Goal: Information Seeking & Learning: Learn about a topic

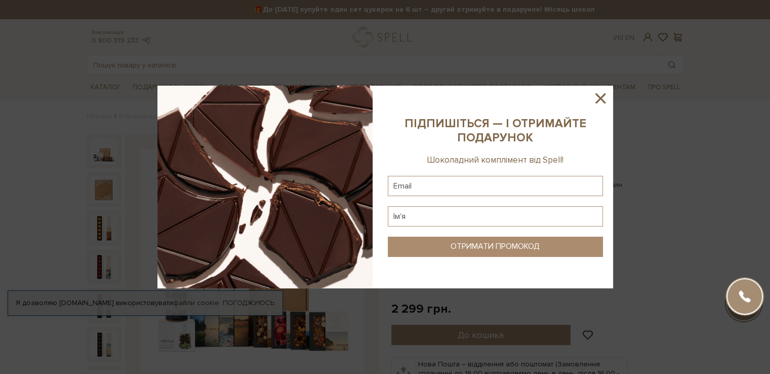
click at [605, 95] on icon at bounding box center [600, 98] width 17 height 17
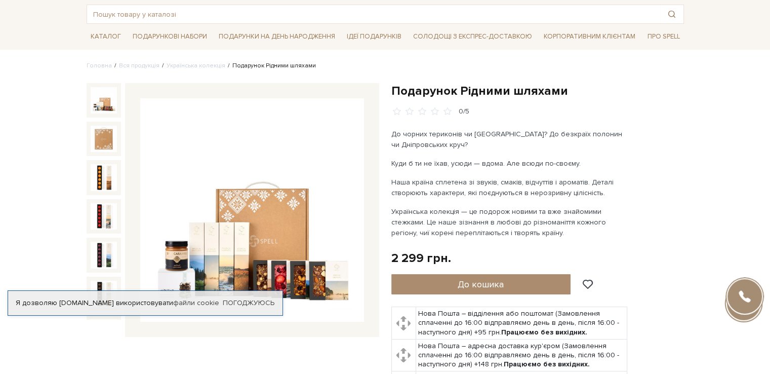
scroll to position [101, 0]
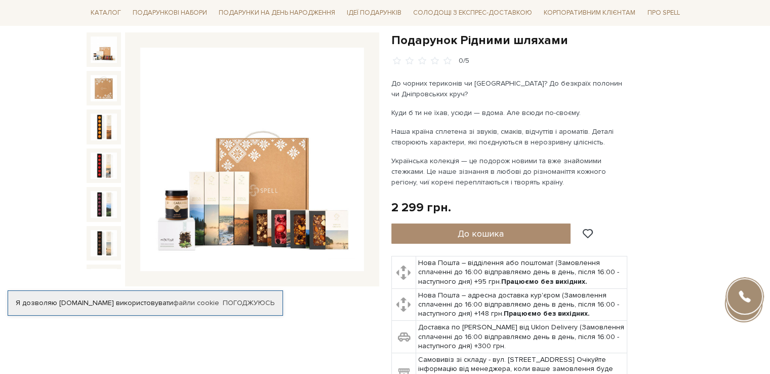
click at [302, 209] on img at bounding box center [252, 160] width 224 height 224
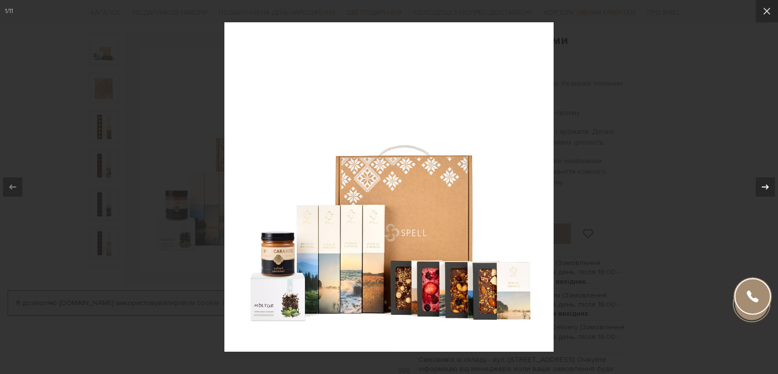
click at [770, 169] on button at bounding box center [760, 187] width 35 height 51
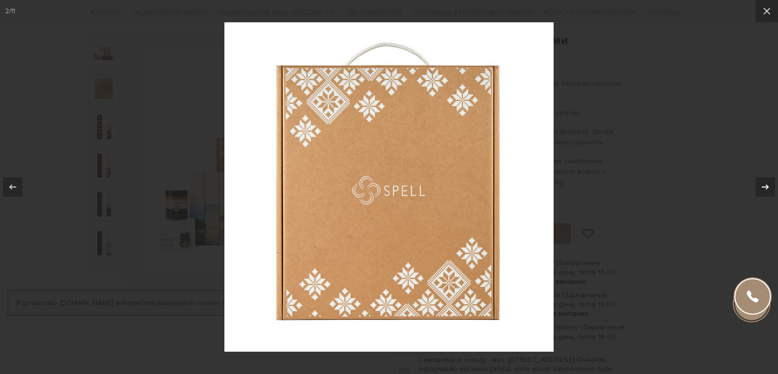
click at [770, 168] on button at bounding box center [760, 187] width 35 height 51
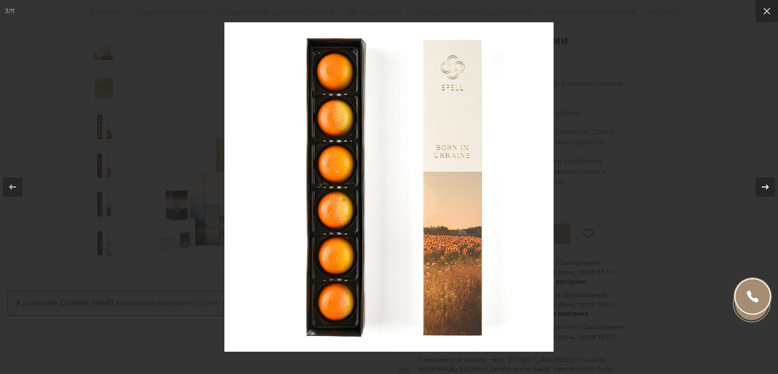
click at [770, 168] on button at bounding box center [760, 187] width 35 height 51
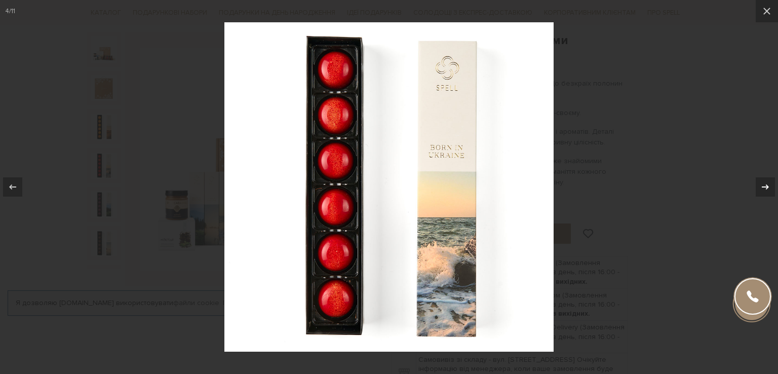
click at [770, 168] on button at bounding box center [760, 187] width 35 height 51
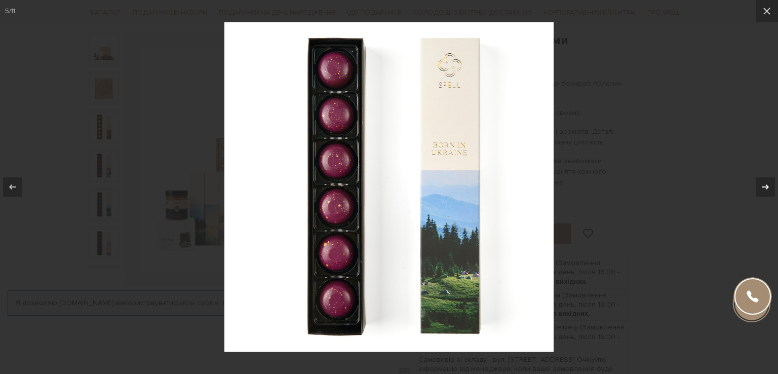
click at [770, 168] on button at bounding box center [760, 187] width 35 height 51
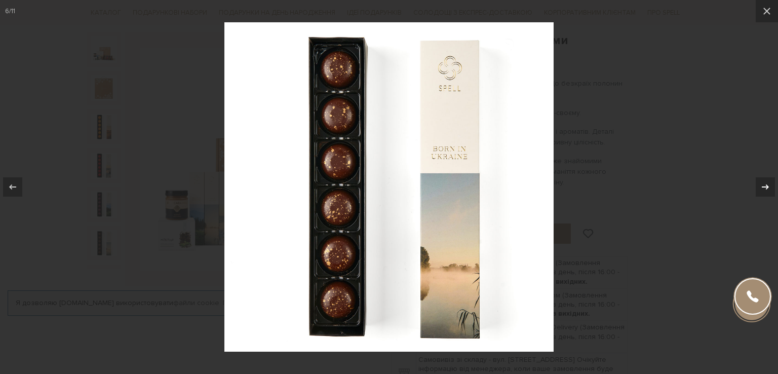
click at [770, 168] on button at bounding box center [760, 187] width 35 height 51
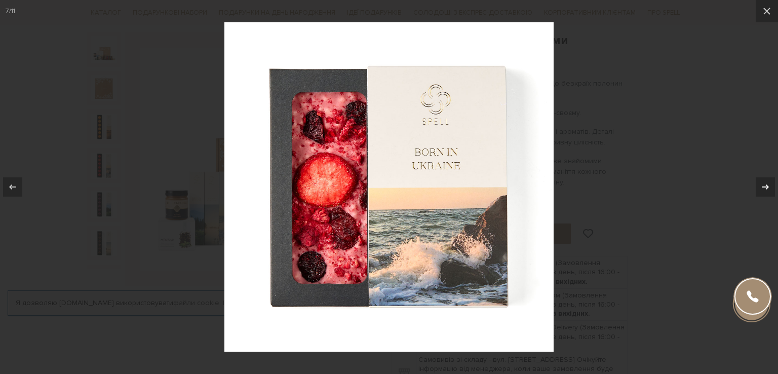
click at [770, 168] on button at bounding box center [760, 187] width 35 height 51
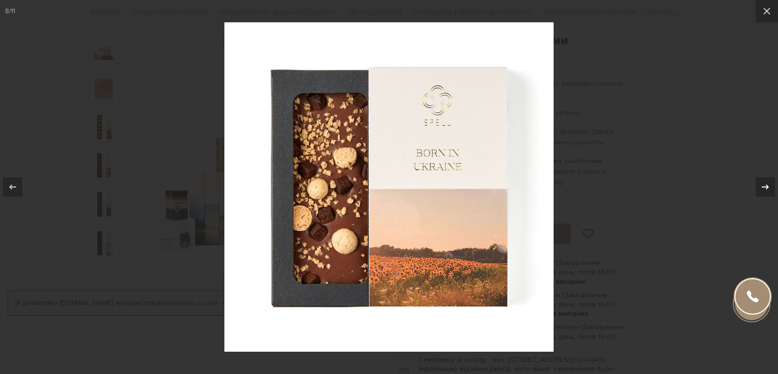
click at [770, 168] on button at bounding box center [760, 187] width 35 height 51
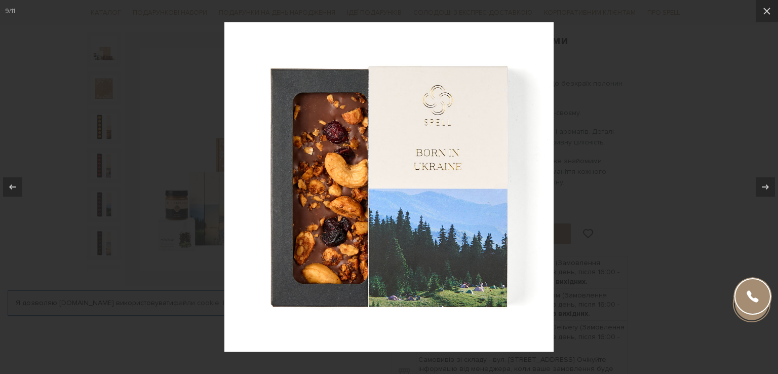
drag, startPoint x: 709, startPoint y: 158, endPoint x: 678, endPoint y: 154, distance: 31.6
click at [701, 157] on div at bounding box center [389, 187] width 778 height 374
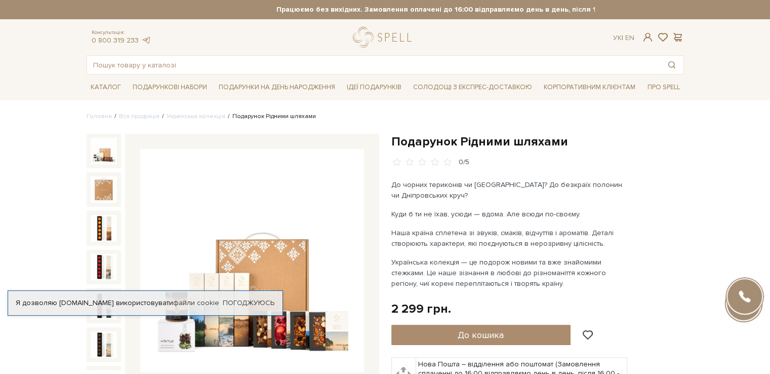
click at [102, 157] on img at bounding box center [104, 151] width 26 height 26
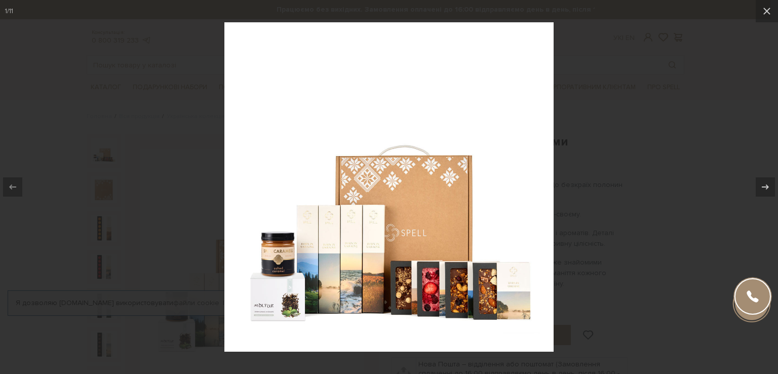
drag, startPoint x: 721, startPoint y: 105, endPoint x: 581, endPoint y: 60, distance: 146.9
click at [721, 105] on div at bounding box center [389, 187] width 778 height 374
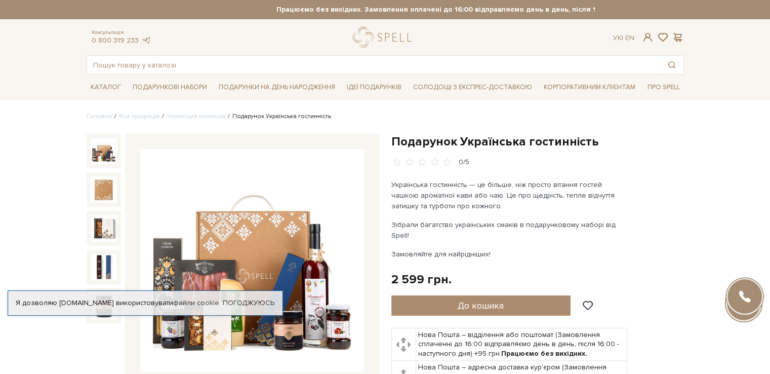
scroll to position [51, 0]
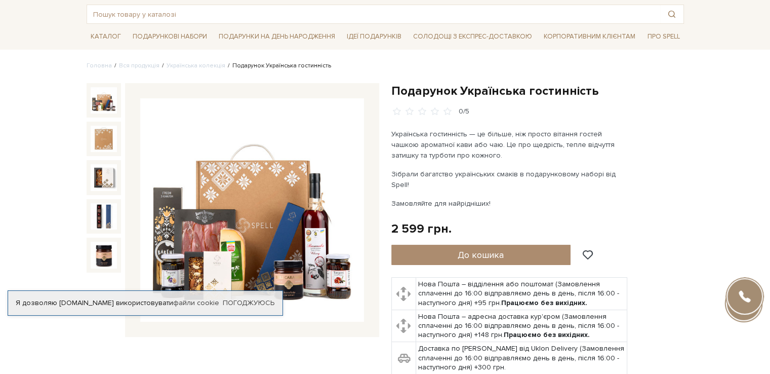
click at [287, 198] on img at bounding box center [252, 210] width 224 height 224
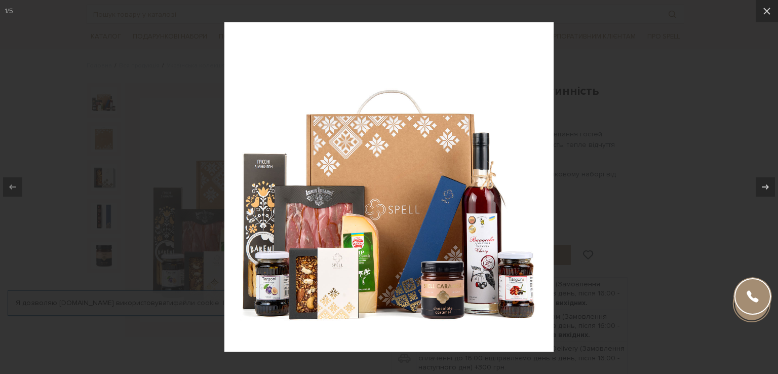
drag, startPoint x: 687, startPoint y: 218, endPoint x: 681, endPoint y: 218, distance: 6.1
click at [685, 218] on div at bounding box center [389, 187] width 778 height 374
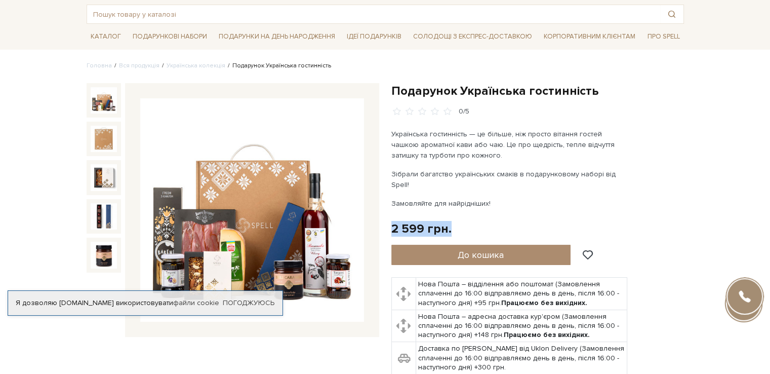
drag, startPoint x: 391, startPoint y: 215, endPoint x: 459, endPoint y: 215, distance: 67.9
click at [459, 221] on div "2 599 грн. Оплата частинами:" at bounding box center [538, 229] width 293 height 16
copy div "2 599 грн."
